Goal: Transaction & Acquisition: Book appointment/travel/reservation

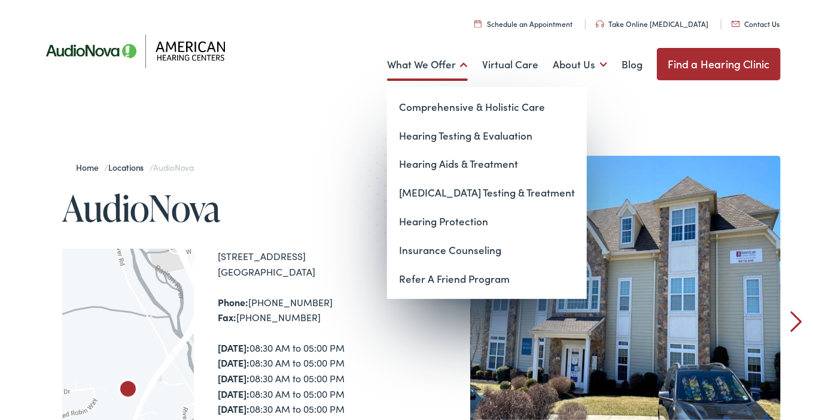
click at [455, 67] on link "What We Offer" at bounding box center [427, 64] width 81 height 44
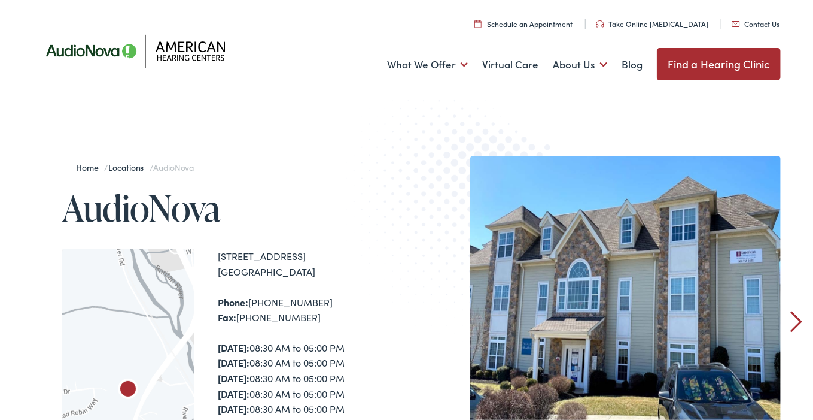
click at [634, 138] on div "Home / Locations / AudioNova AudioNova To navigate the map with touch gestures …" at bounding box center [406, 416] width 813 height 640
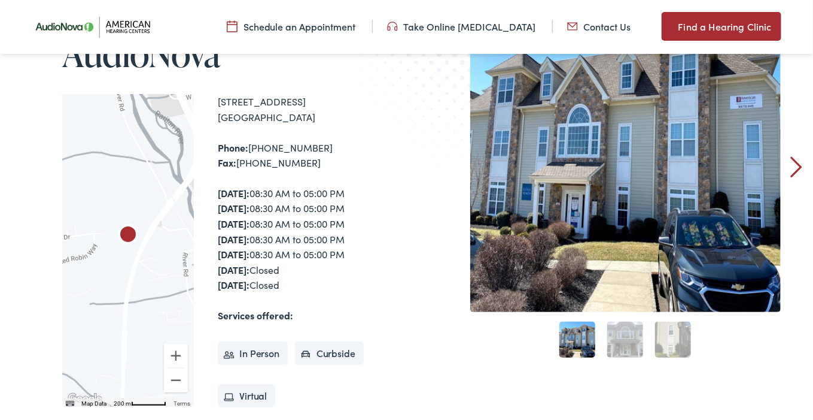
scroll to position [150, 0]
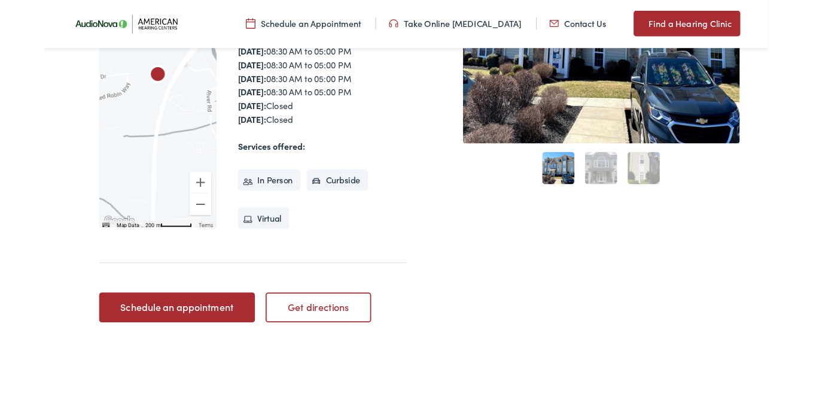
click at [158, 351] on link "Schedule an appointment" at bounding box center [149, 344] width 174 height 34
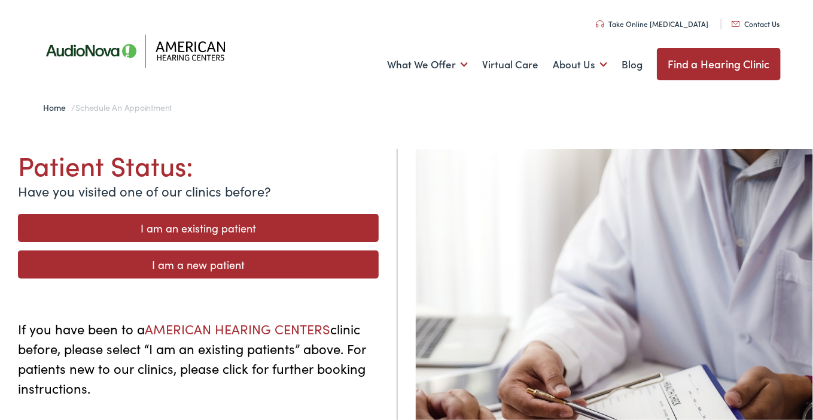
click at [288, 270] on link "I am a new patient" at bounding box center [198, 264] width 361 height 28
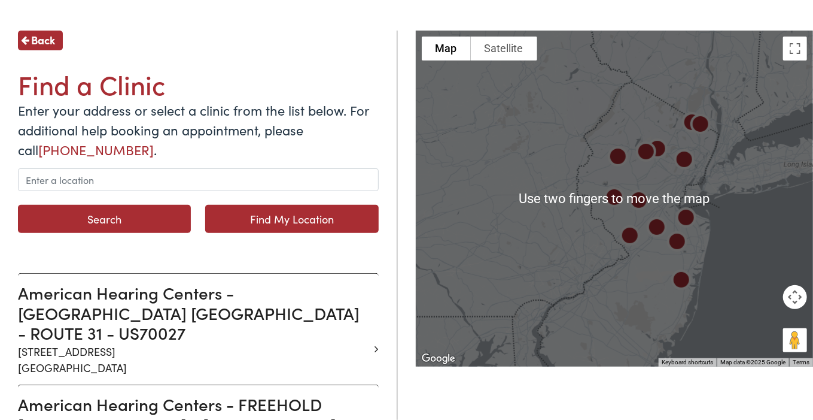
scroll to position [120, 0]
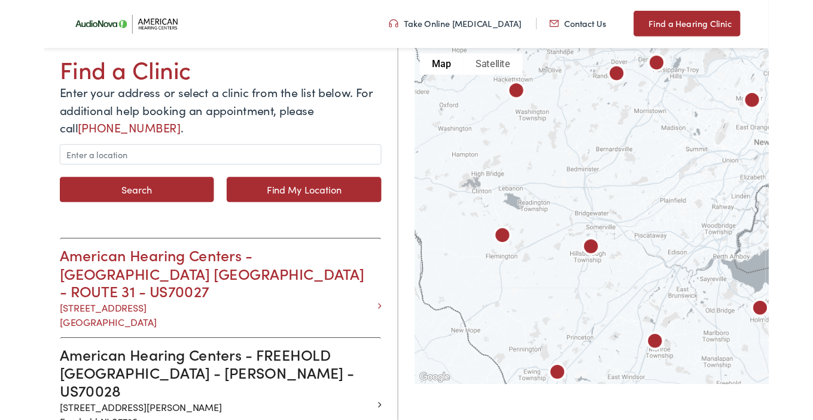
click at [288, 293] on h3 "American Hearing Centers - [GEOGRAPHIC_DATA] [GEOGRAPHIC_DATA] - ROUTE 31 - US7…" at bounding box center [194, 306] width 352 height 60
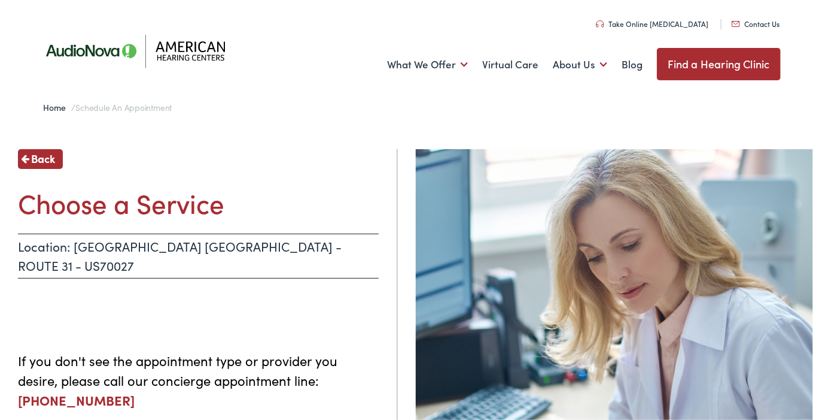
click at [314, 246] on p "Location: [GEOGRAPHIC_DATA] [GEOGRAPHIC_DATA] - ROUTE 31 - US70027" at bounding box center [198, 255] width 361 height 45
click at [174, 195] on h1 "Choose a Service" at bounding box center [198, 203] width 361 height 32
click at [181, 198] on h1 "Choose a Service" at bounding box center [198, 203] width 361 height 32
click at [779, 330] on img at bounding box center [615, 346] width 398 height 394
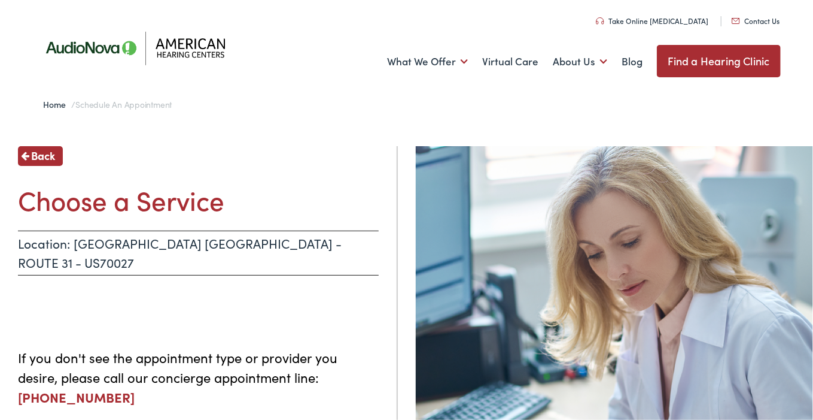
scroll to position [3, 0]
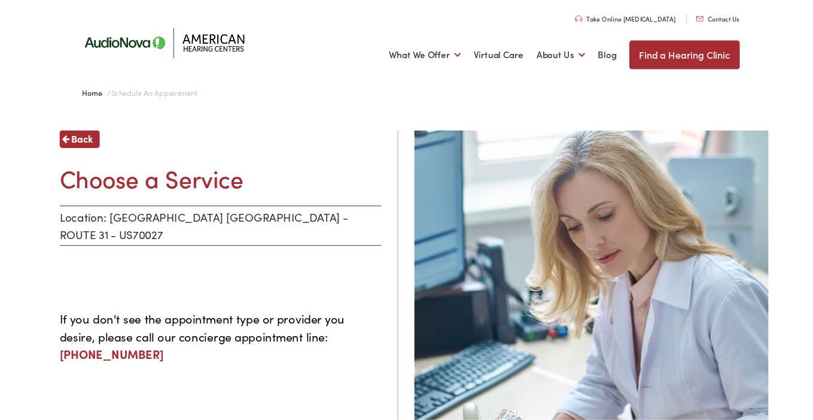
click at [32, 160] on span "Back" at bounding box center [43, 155] width 24 height 16
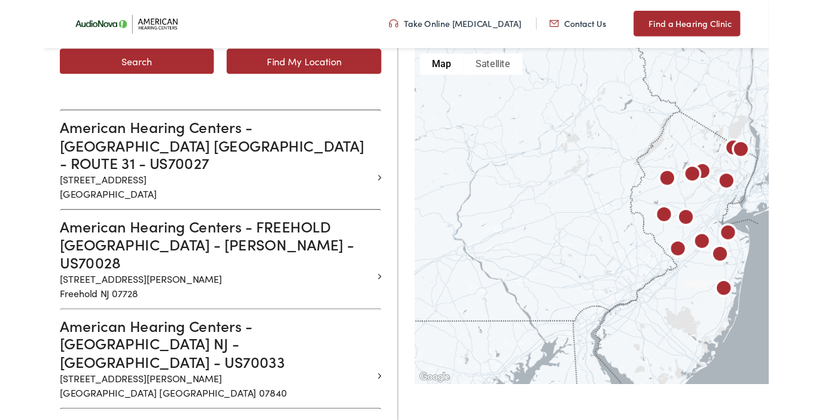
scroll to position [266, 0]
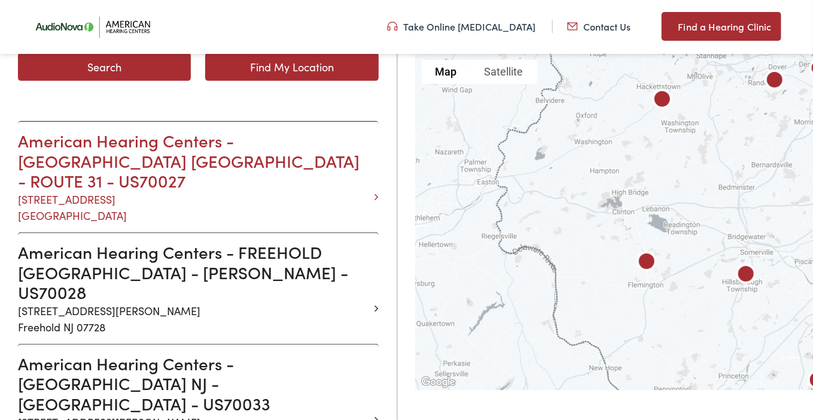
click at [300, 191] on p "361 Route 31 Building C, Unit 804 Flemington NJ 08822" at bounding box center [194, 207] width 352 height 32
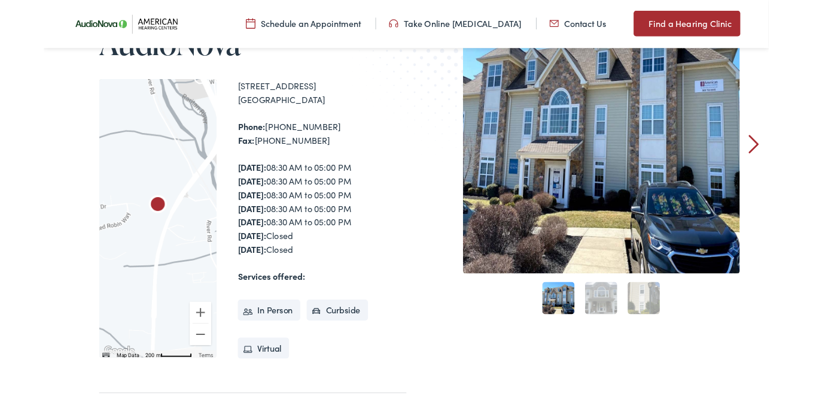
scroll to position [154, 0]
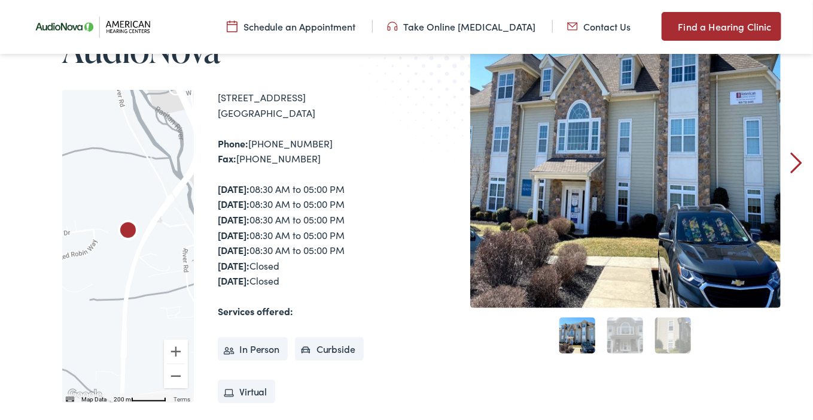
click at [254, 360] on li "In Person" at bounding box center [253, 349] width 70 height 24
click at [257, 350] on li "In Person" at bounding box center [253, 349] width 70 height 24
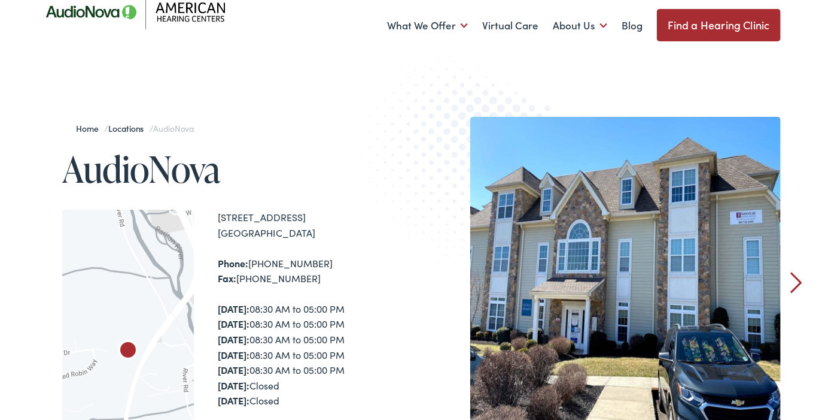
scroll to position [42, 0]
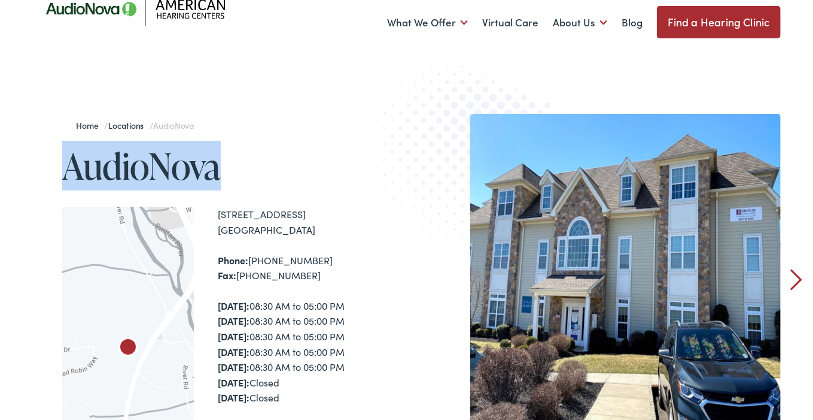
copy h1 "AudioNova"
